Goal: Navigation & Orientation: Find specific page/section

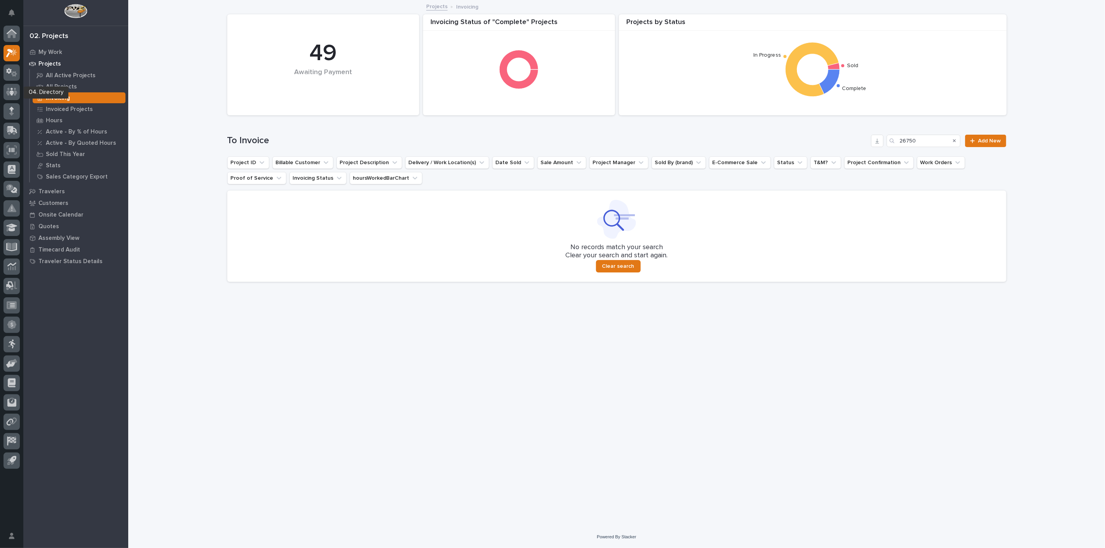
click at [12, 102] on div at bounding box center [11, 93] width 16 height 19
click at [16, 97] on div at bounding box center [11, 92] width 16 height 16
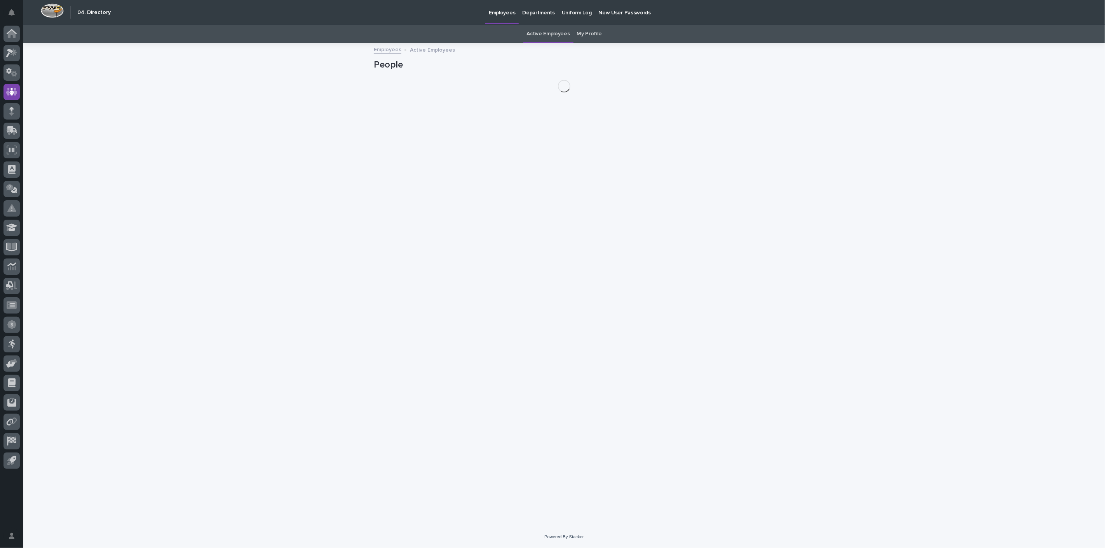
click at [590, 33] on link "My Profile" at bounding box center [589, 34] width 25 height 18
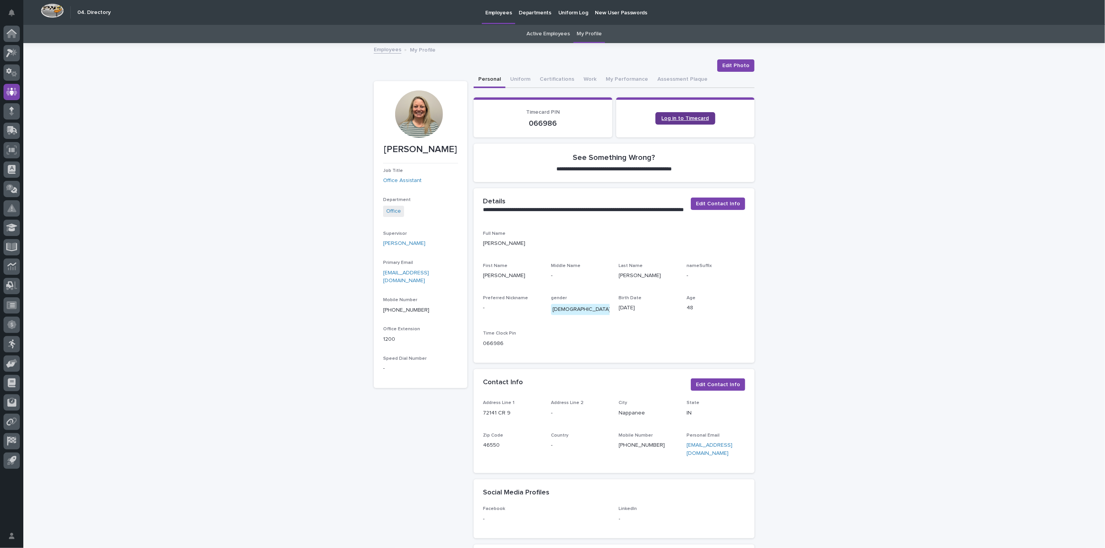
click at [679, 118] on span "Log in to Timecard" at bounding box center [684, 118] width 47 height 5
click at [12, 56] on icon at bounding box center [11, 53] width 11 height 9
